Goal: Task Accomplishment & Management: Manage account settings

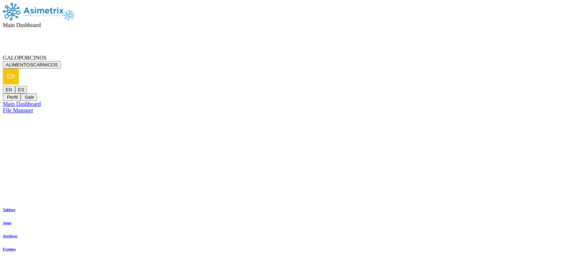
click at [47, 55] on icon at bounding box center [47, 58] width 0 height 6
click at [61, 61] on button "ALIMENTOSCARNICOS" at bounding box center [32, 64] width 58 height 7
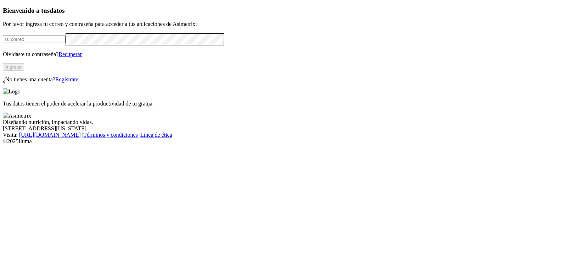
type input "[PERSON_NAME][EMAIL_ADDRESS][PERSON_NAME][DOMAIN_NAME]"
click at [24, 71] on button "Ingresa" at bounding box center [13, 66] width 21 height 7
